Goal: Book appointment/travel/reservation

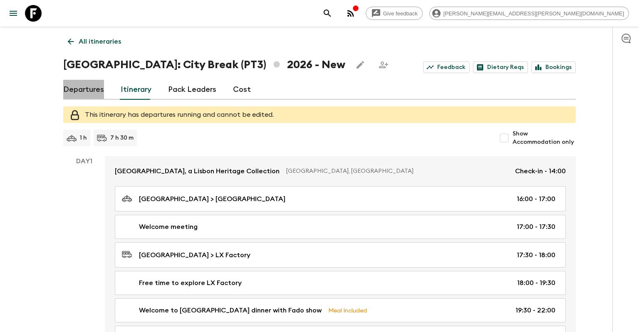
click at [92, 90] on link "Departures" at bounding box center [83, 90] width 41 height 20
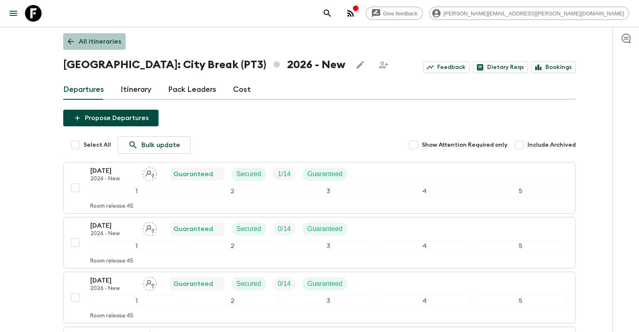
click at [71, 42] on icon at bounding box center [70, 41] width 9 height 9
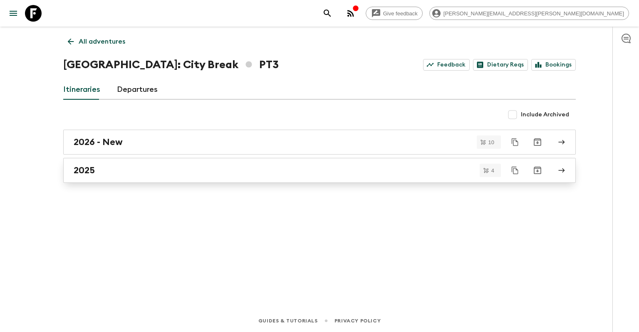
click at [134, 172] on div "2025" at bounding box center [312, 170] width 476 height 11
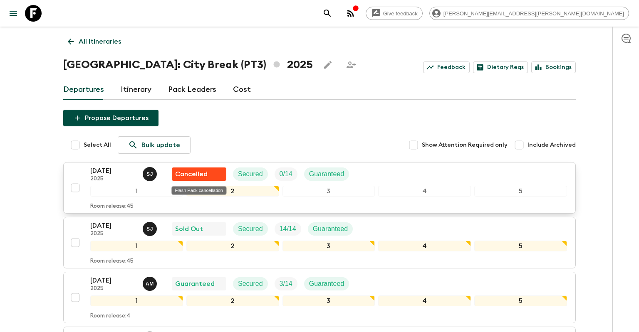
scroll to position [88, 0]
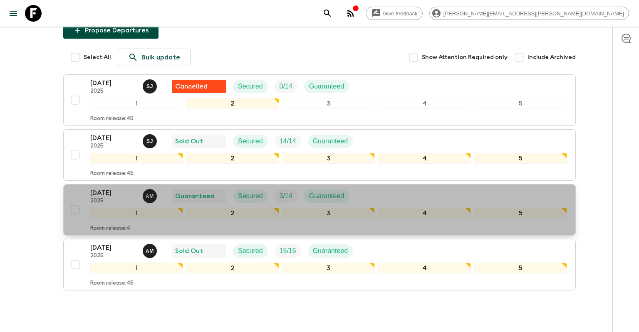
click at [73, 196] on div "[DATE] 2025 A M Guaranteed Secured 3 / 14 Guaranteed 1 2 3 4 5 Room release: 4" at bounding box center [317, 210] width 500 height 44
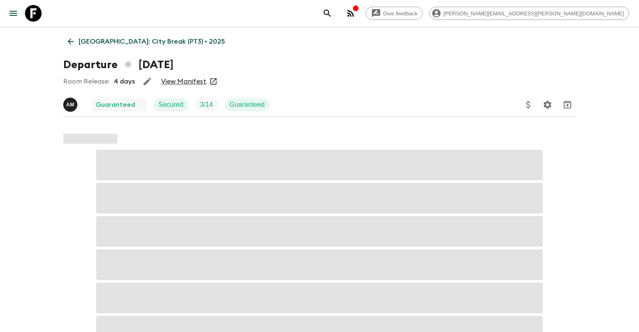
click at [164, 82] on link "View Manifest" at bounding box center [183, 81] width 45 height 8
